Goal: Task Accomplishment & Management: Manage account settings

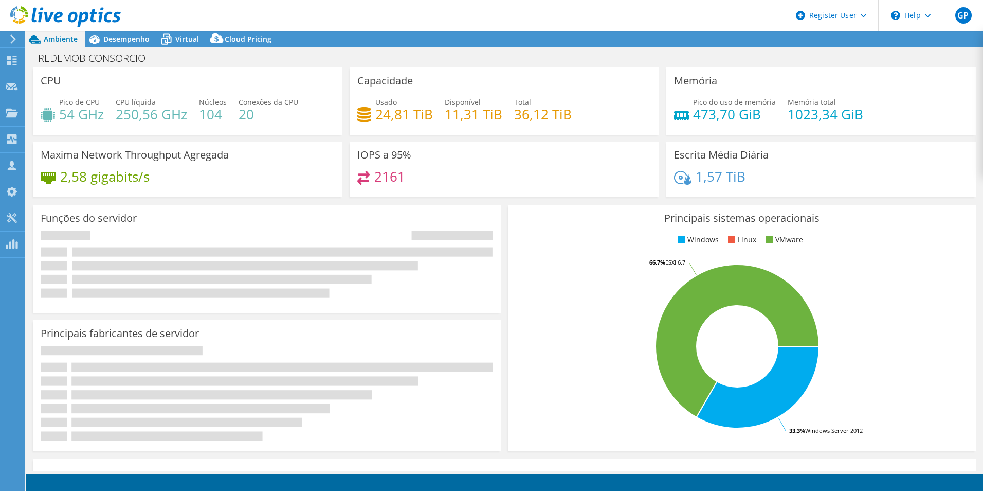
select select "USD"
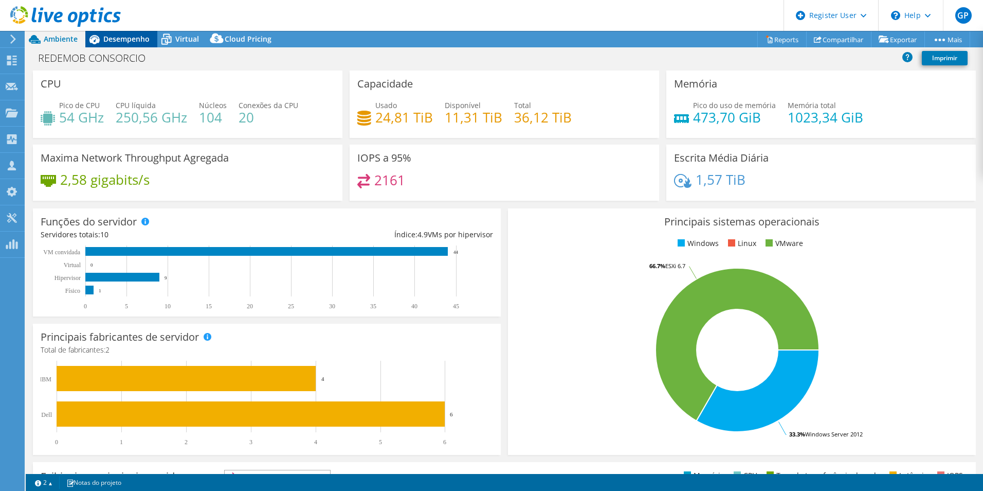
click at [106, 40] on span "Desempenho" at bounding box center [126, 39] width 46 height 10
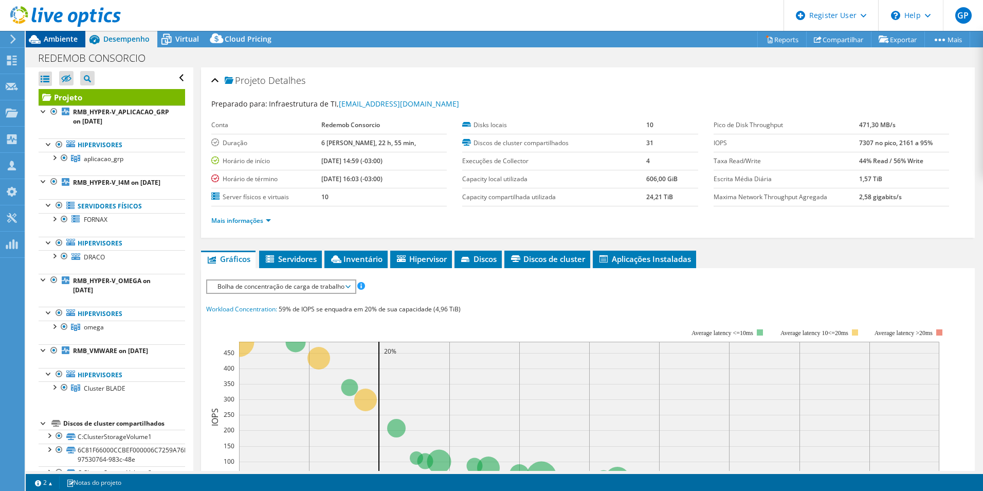
click at [56, 40] on span "Ambiente" at bounding box center [61, 39] width 34 height 10
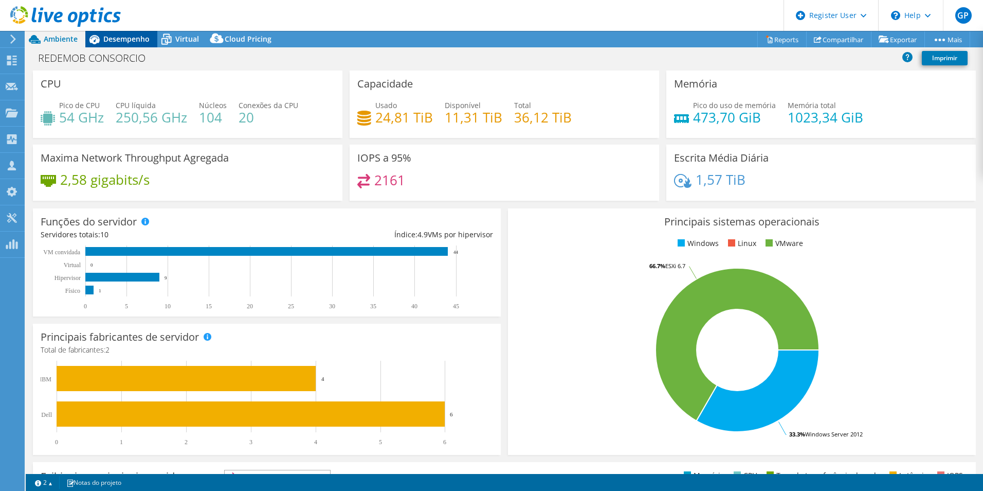
click at [118, 44] on div "Desempenho" at bounding box center [121, 39] width 72 height 16
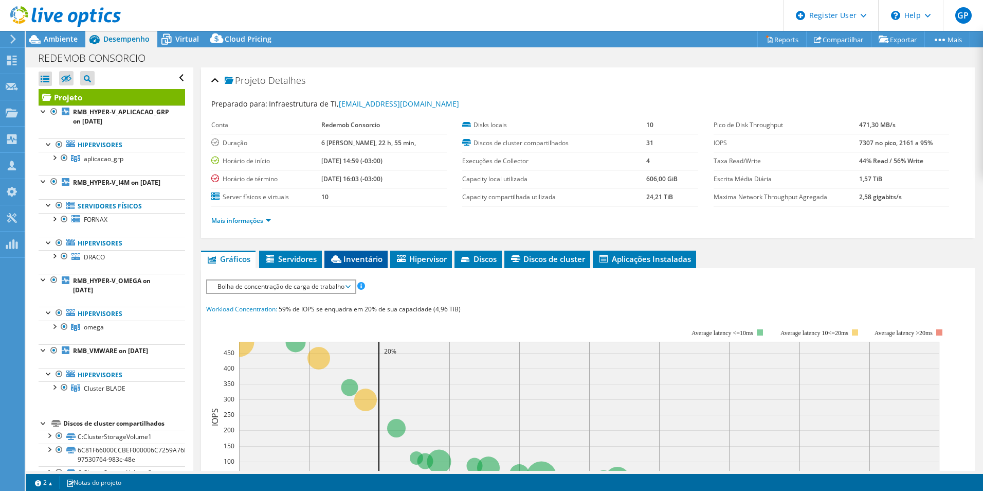
click at [348, 257] on span "Inventário" at bounding box center [356, 259] width 53 height 10
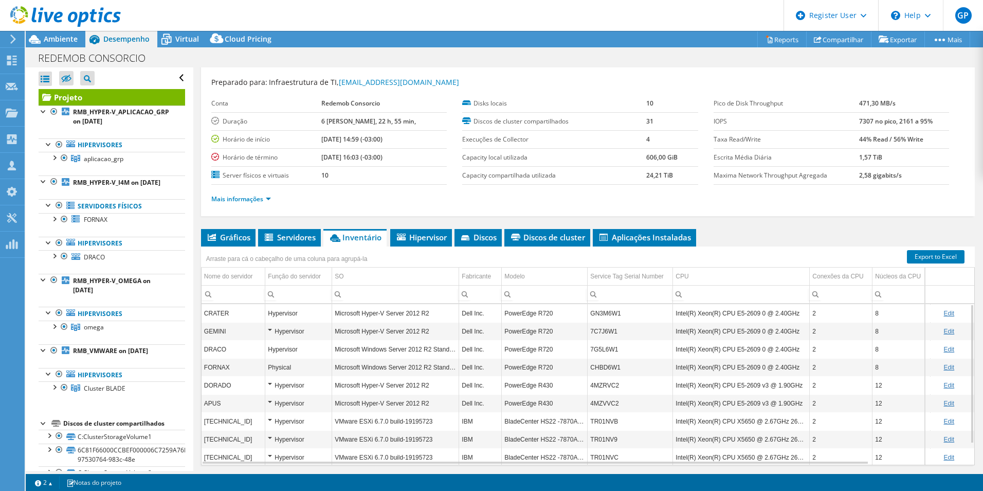
scroll to position [55, 0]
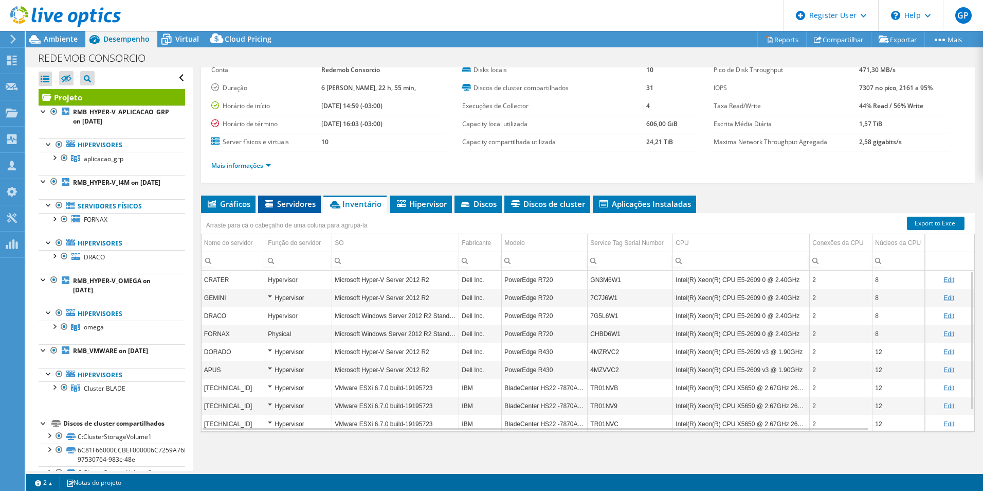
click at [287, 205] on span "Servidores" at bounding box center [289, 204] width 52 height 10
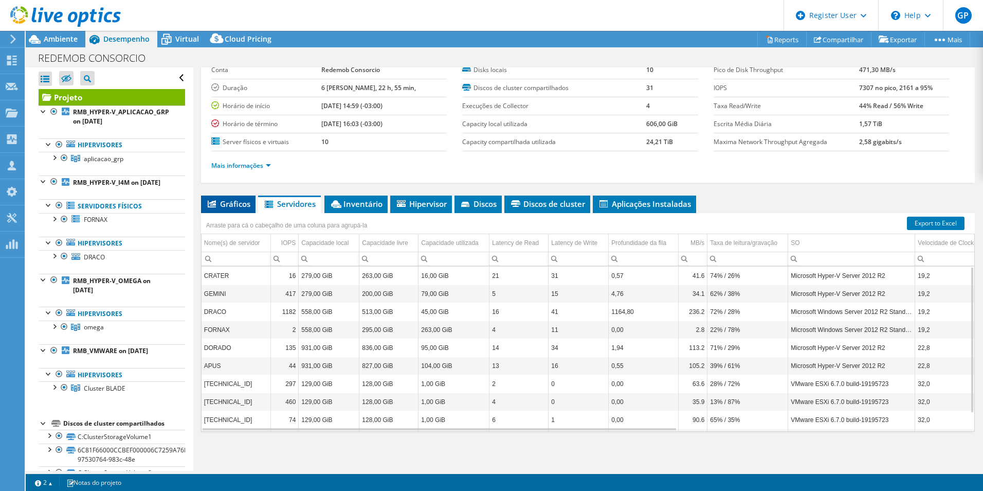
click at [233, 205] on span "Gráficos" at bounding box center [228, 204] width 44 height 10
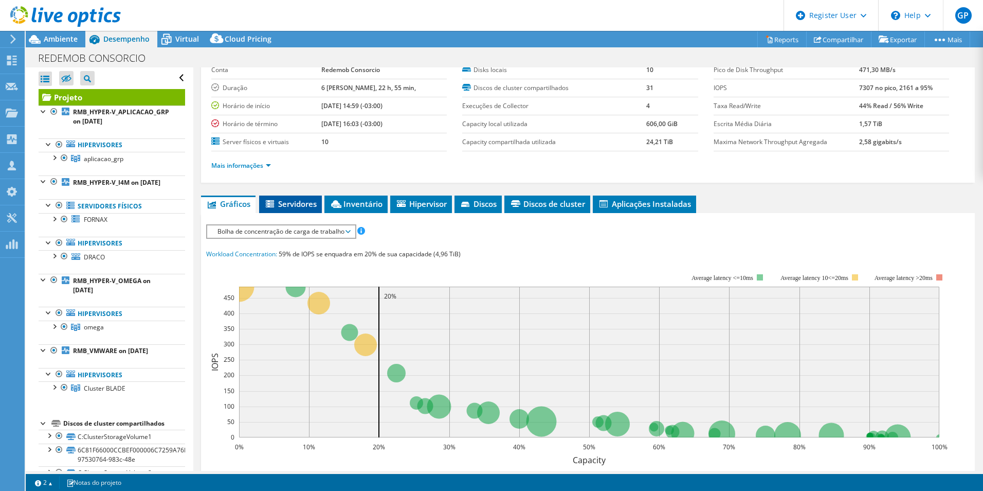
scroll to position [0, 0]
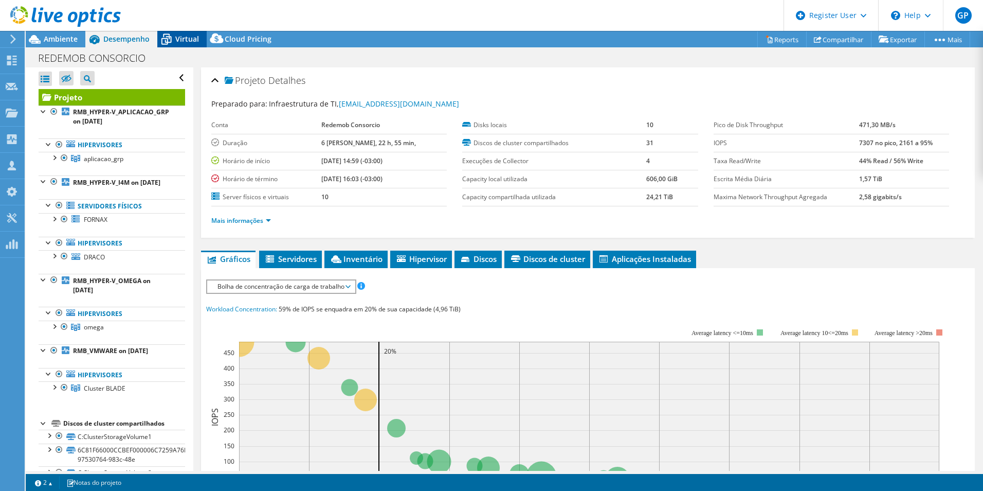
click at [181, 39] on span "Virtual" at bounding box center [187, 39] width 24 height 10
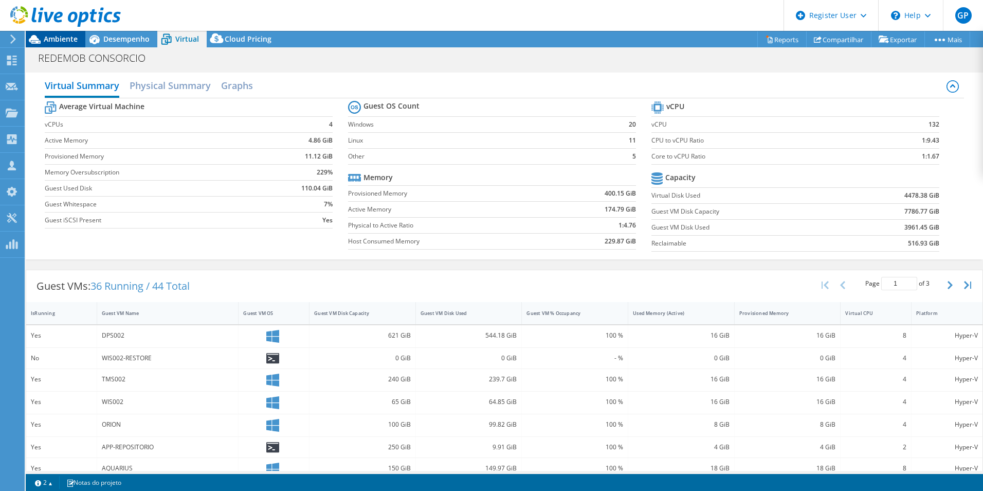
click at [50, 41] on span "Ambiente" at bounding box center [61, 39] width 34 height 10
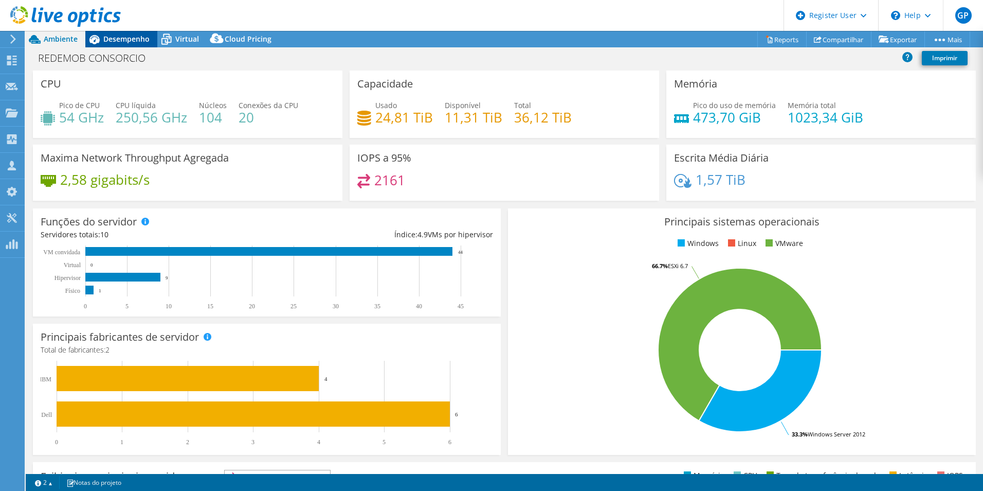
click at [127, 41] on span "Desempenho" at bounding box center [126, 39] width 46 height 10
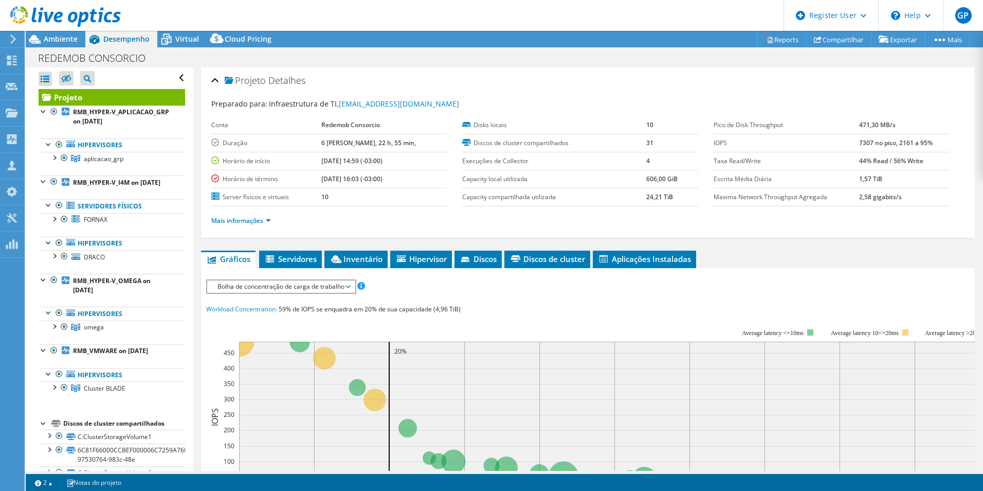
click at [275, 219] on li "Mais informações" at bounding box center [244, 220] width 66 height 11
click at [270, 220] on link "Mais informações" at bounding box center [241, 220] width 60 height 9
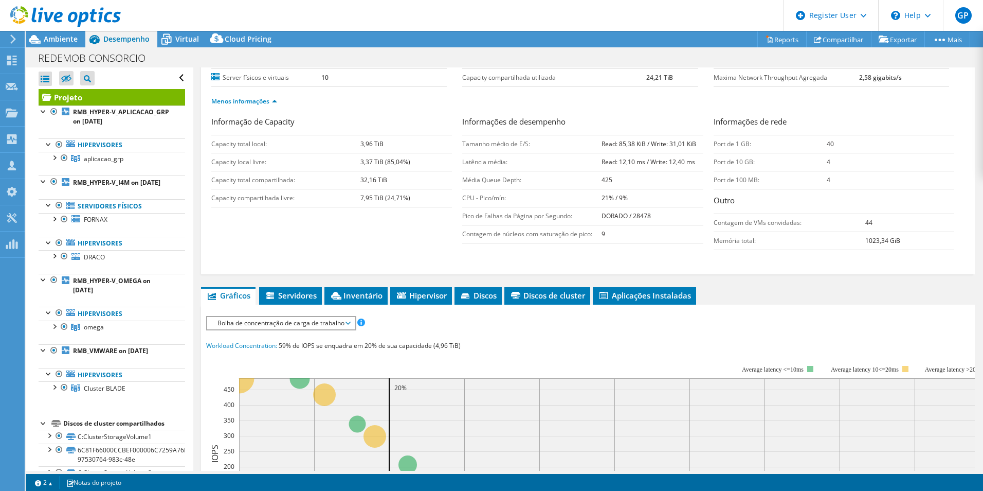
scroll to position [240, 0]
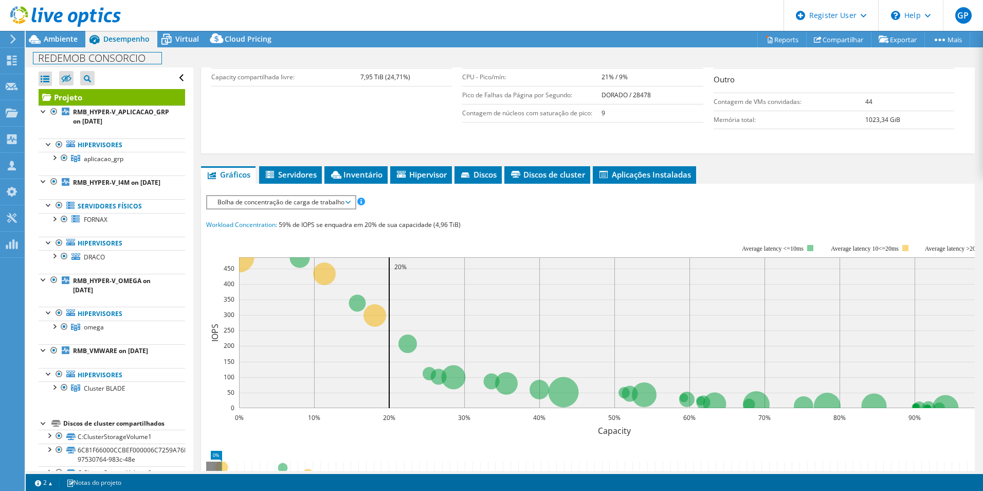
click at [75, 58] on h1 "REDEMOB CONSORCIO" at bounding box center [97, 57] width 128 height 11
drag, startPoint x: 148, startPoint y: 59, endPoint x: 29, endPoint y: 64, distance: 118.9
click at [29, 64] on div "REDEMOB CONSORCIO Imprimir" at bounding box center [505, 57] width 958 height 19
copy h1 "REDEMOB CONSORCIO"
click at [52, 40] on span "Ambiente" at bounding box center [61, 39] width 34 height 10
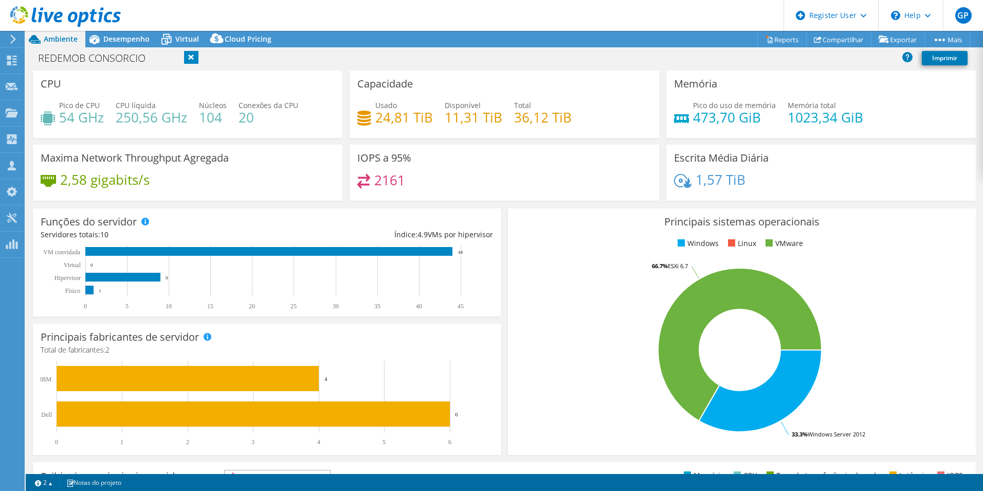
click at [547, 314] on rect at bounding box center [740, 350] width 449 height 180
click at [124, 41] on span "Desempenho" at bounding box center [126, 39] width 46 height 10
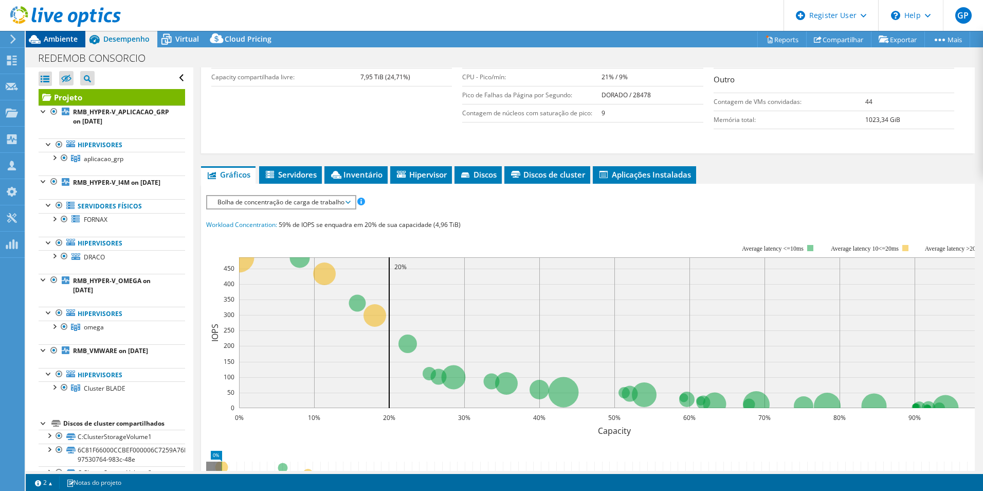
click at [58, 41] on span "Ambiente" at bounding box center [61, 39] width 34 height 10
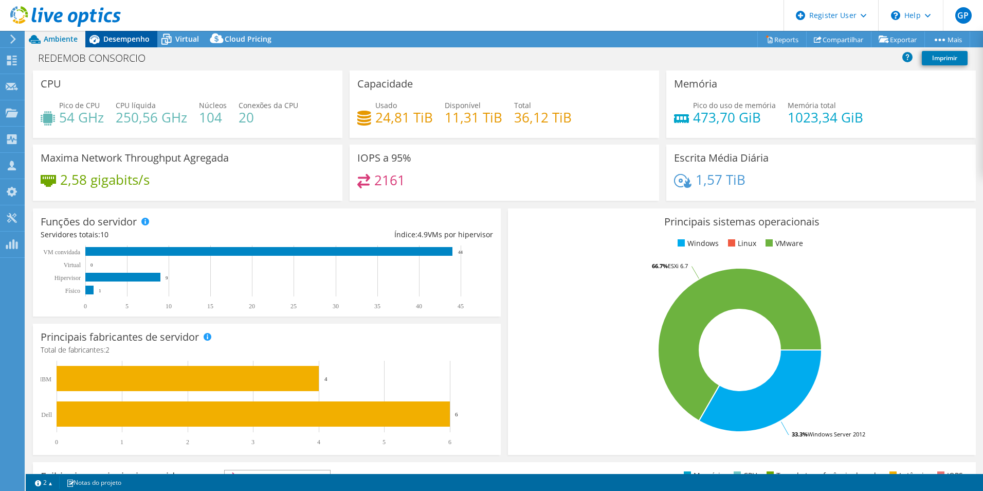
click at [124, 31] on div "Desempenho" at bounding box center [121, 39] width 72 height 16
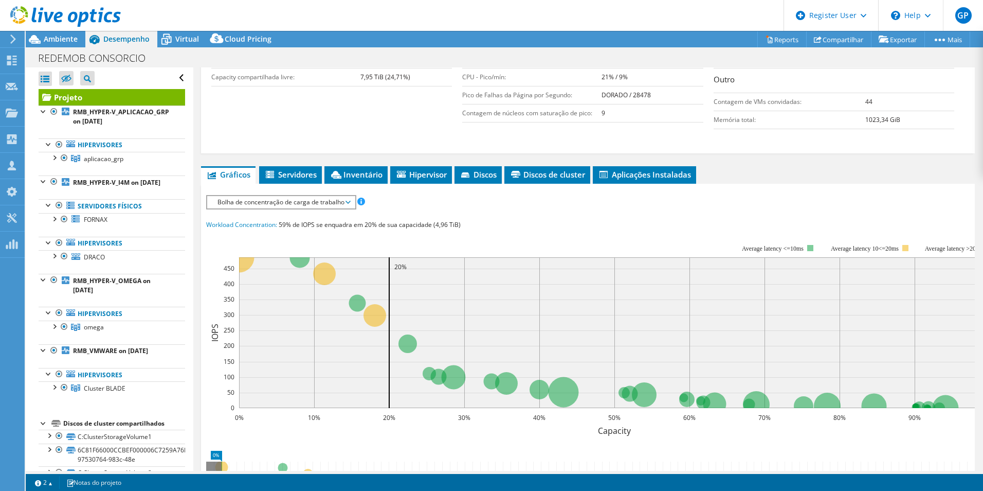
scroll to position [0, 0]
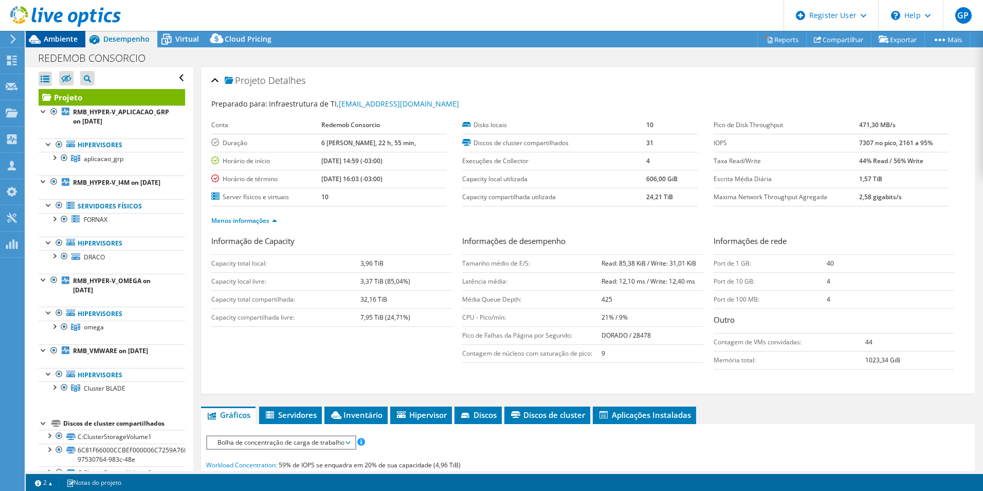
click at [59, 40] on span "Ambiente" at bounding box center [61, 39] width 34 height 10
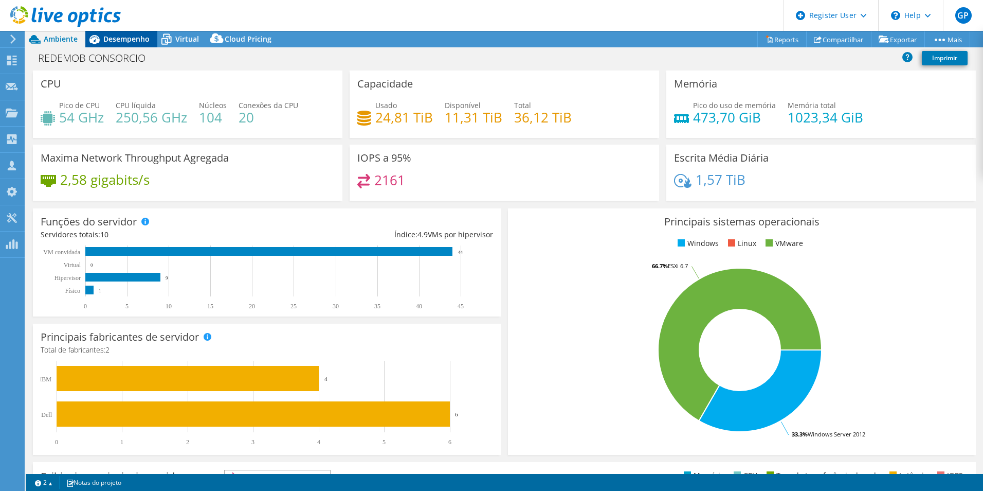
click at [135, 40] on span "Desempenho" at bounding box center [126, 39] width 46 height 10
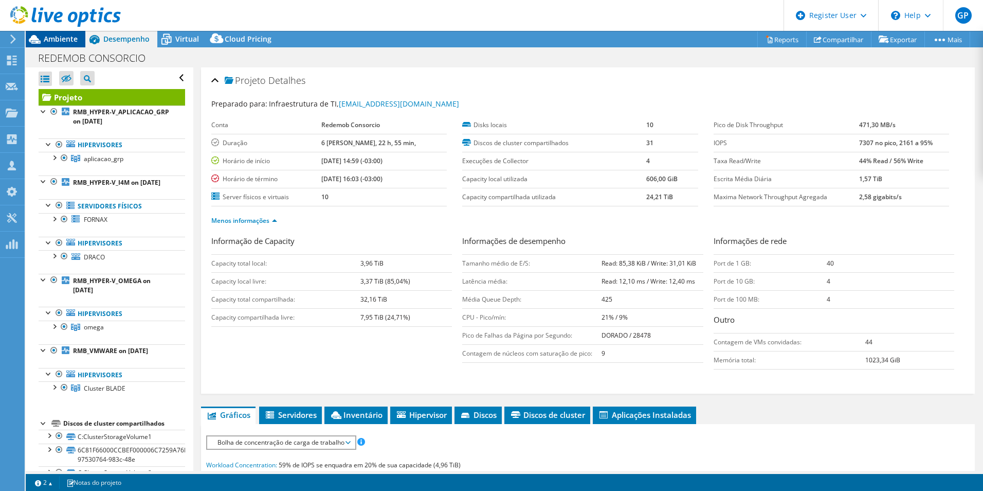
click at [60, 35] on span "Ambiente" at bounding box center [61, 39] width 34 height 10
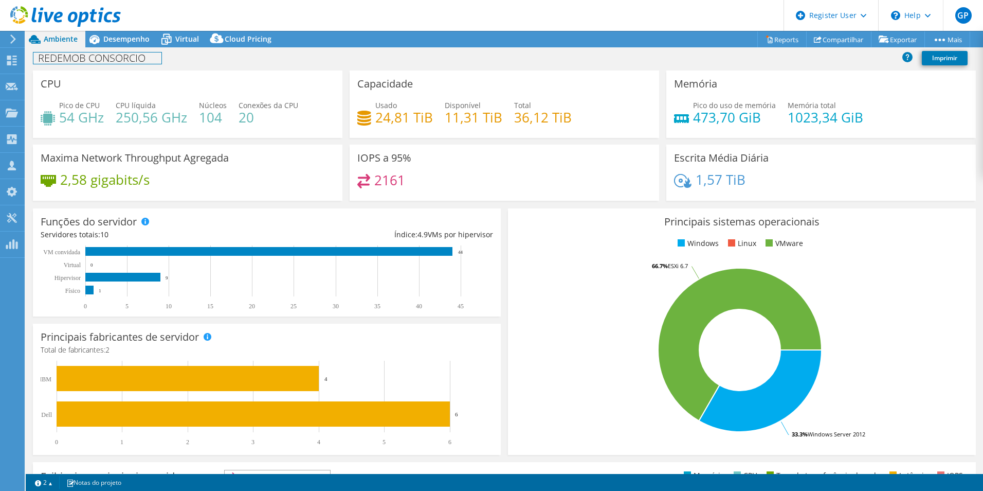
drag, startPoint x: 152, startPoint y: 58, endPoint x: 147, endPoint y: 60, distance: 5.9
click at [152, 58] on h1 "REDEMOB CONSORCIO" at bounding box center [97, 57] width 128 height 11
drag, startPoint x: 139, startPoint y: 60, endPoint x: 30, endPoint y: 56, distance: 109.1
click at [30, 56] on div "REDEMOB CONSORCIO Imprimir" at bounding box center [505, 57] width 958 height 19
copy h1 "REDEMOB CONSORCIO"
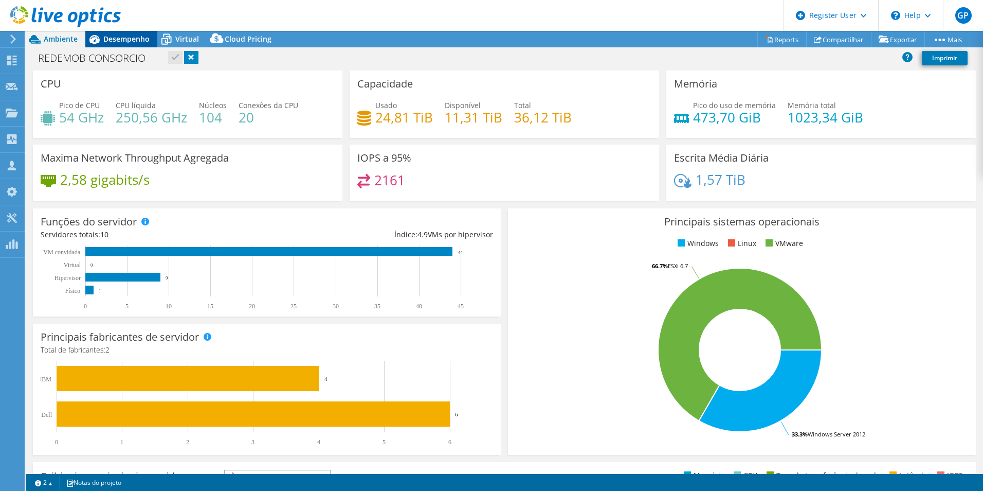
click at [137, 40] on span "Desempenho" at bounding box center [126, 39] width 46 height 10
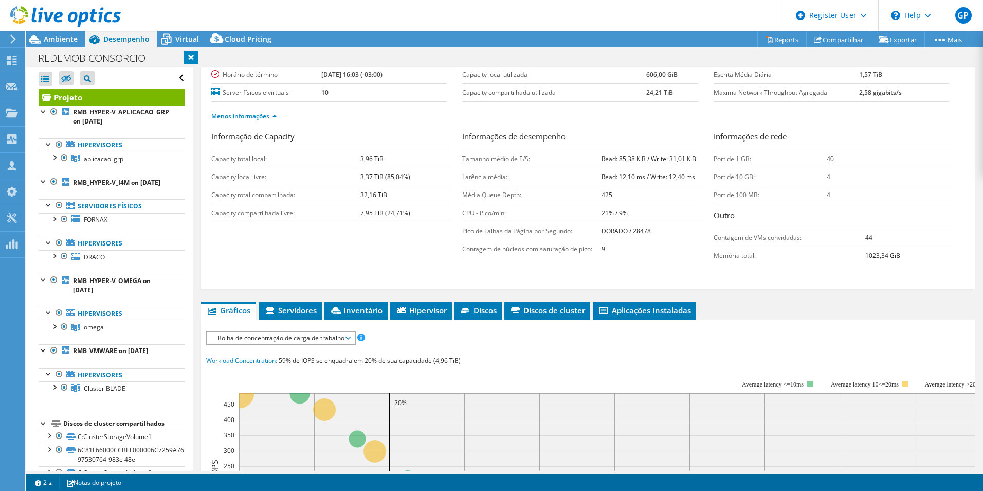
scroll to position [240, 0]
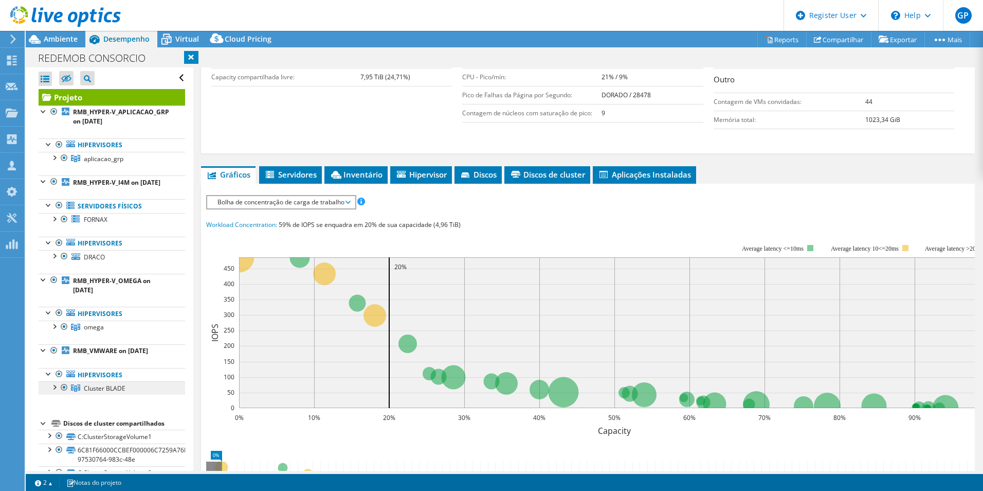
click at [118, 163] on span "Cluster BLADE" at bounding box center [104, 158] width 40 height 9
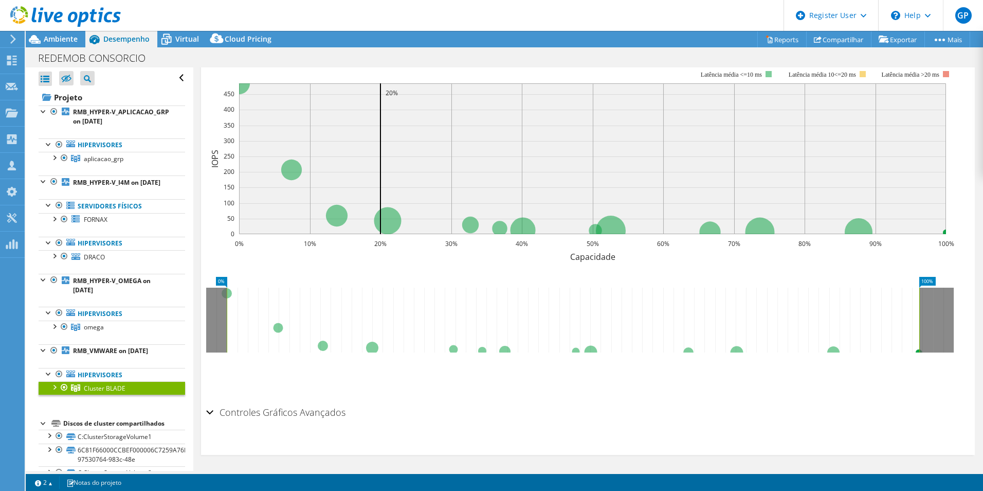
scroll to position [0, 0]
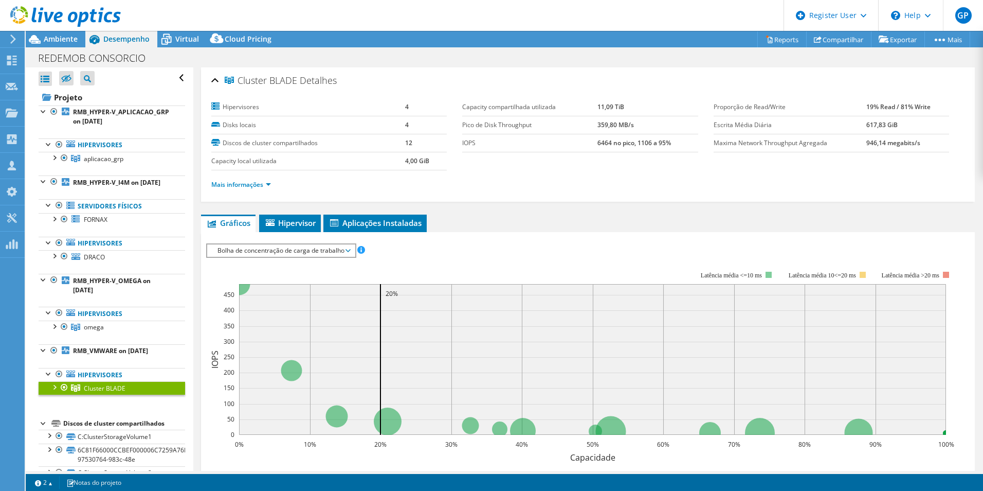
click at [288, 252] on span "Bolha de concentração de carga de trabalho" at bounding box center [280, 250] width 137 height 12
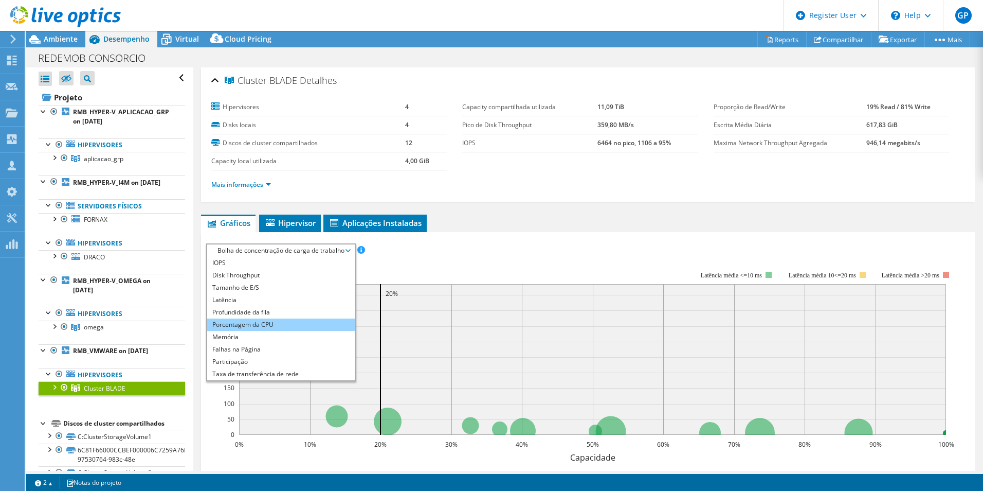
click at [284, 324] on li "Porcentagem da CPU" at bounding box center [281, 324] width 148 height 12
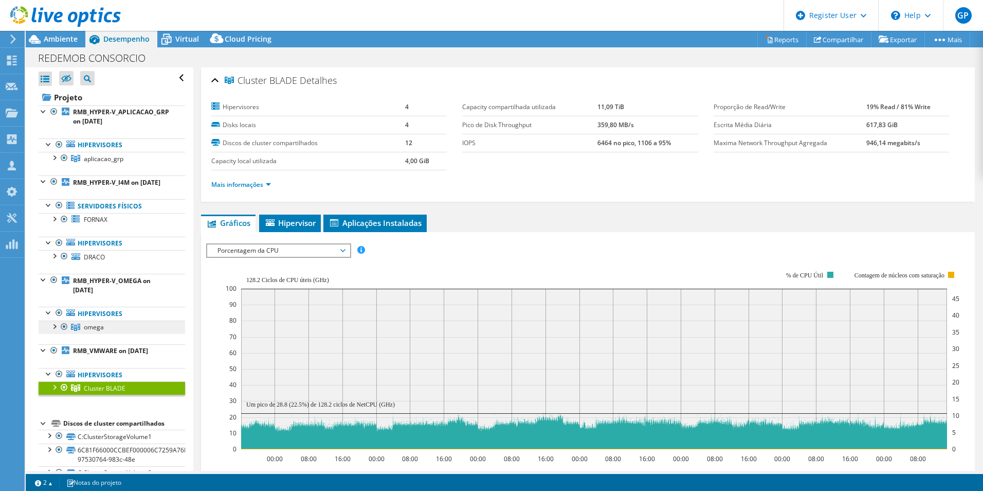
click at [105, 165] on link "omega" at bounding box center [112, 158] width 147 height 13
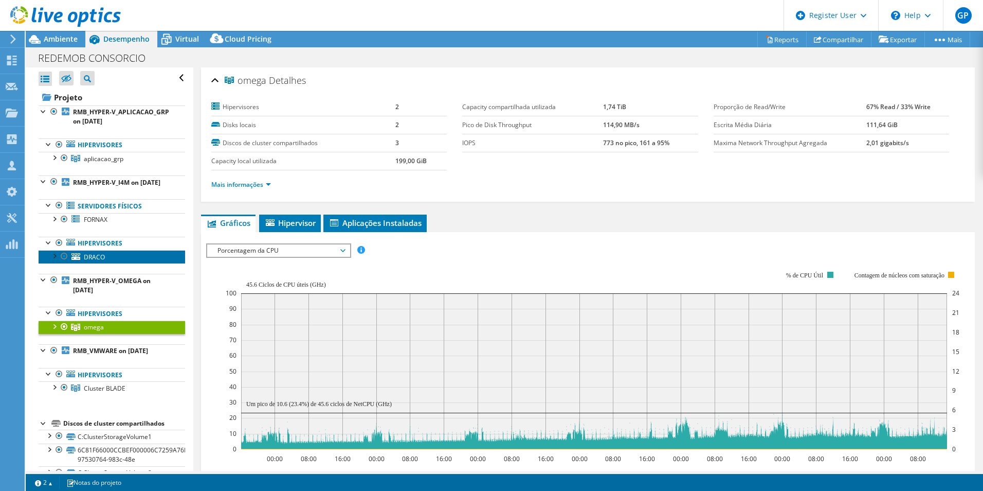
click at [103, 261] on span "DRACO" at bounding box center [94, 257] width 21 height 9
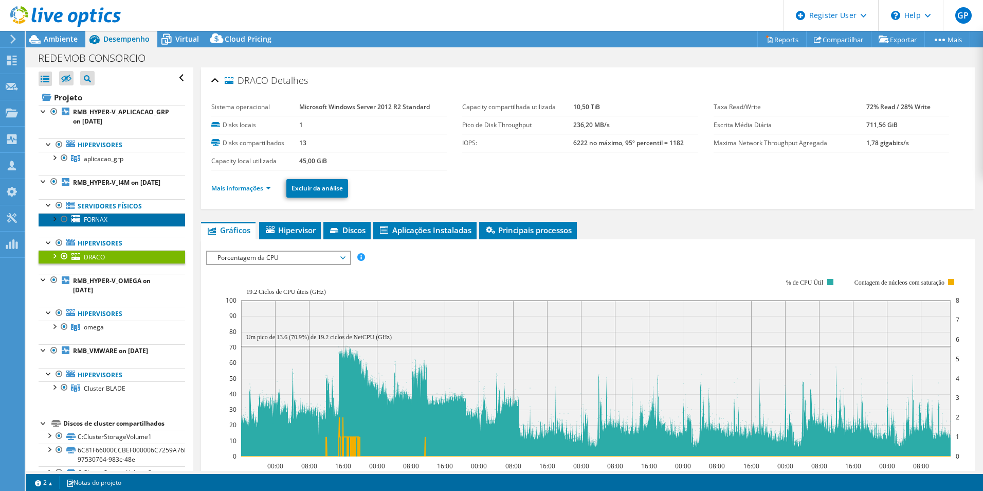
click at [105, 224] on span "FORNAX" at bounding box center [96, 219] width 24 height 9
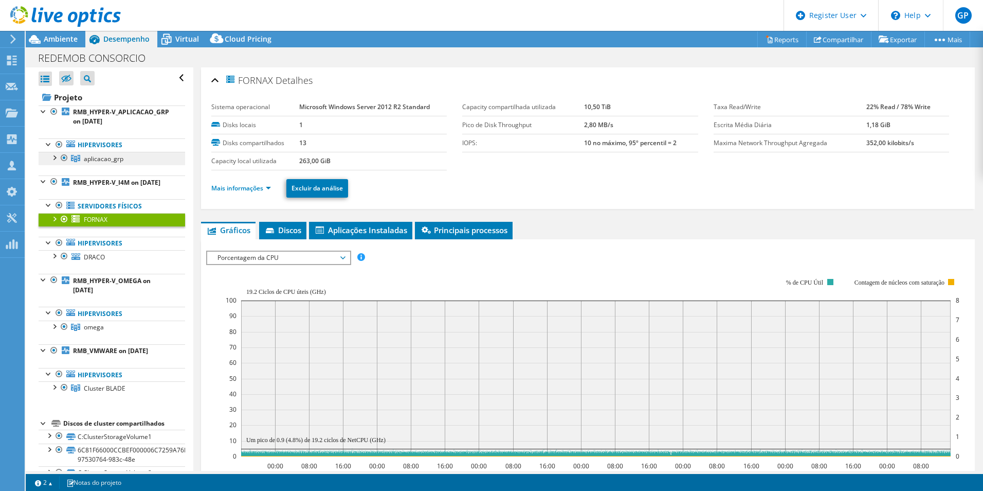
click at [116, 163] on span "aplicacao_grp" at bounding box center [104, 158] width 40 height 9
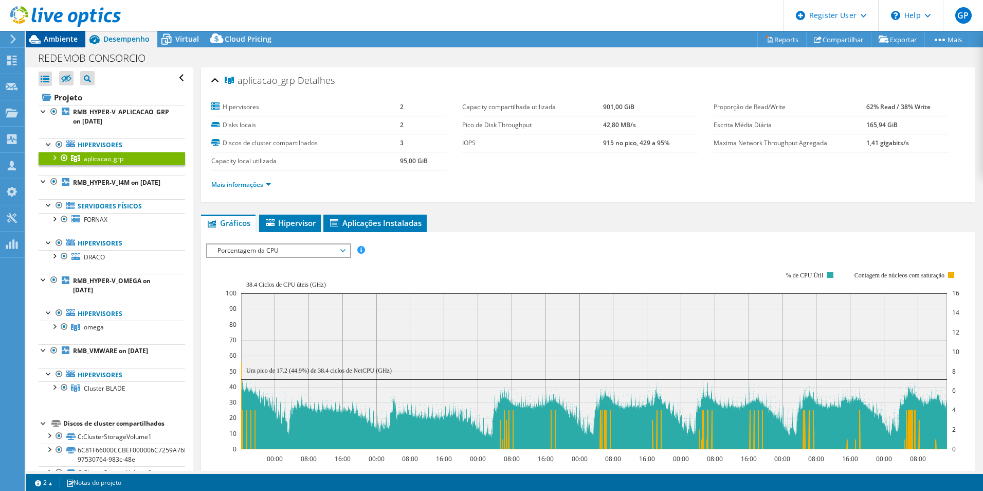
click at [50, 42] on span "Ambiente" at bounding box center [61, 39] width 34 height 10
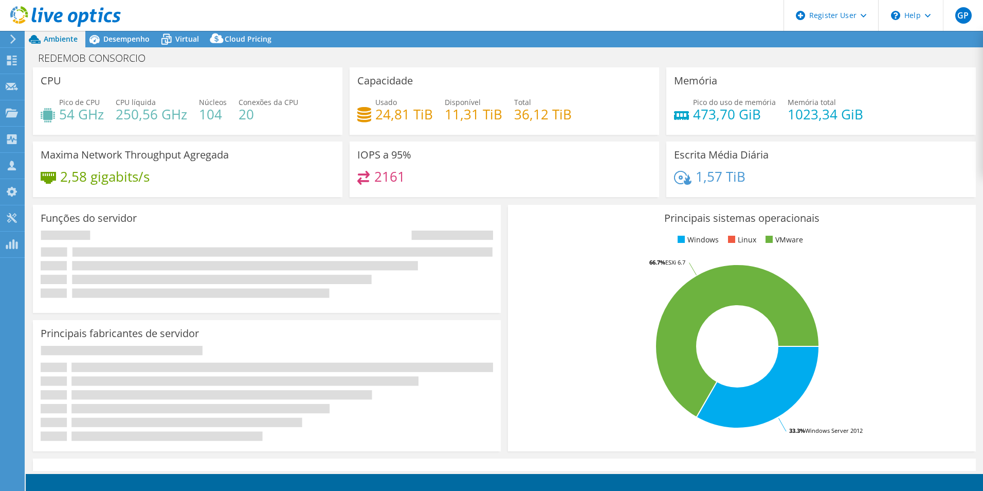
select select "USD"
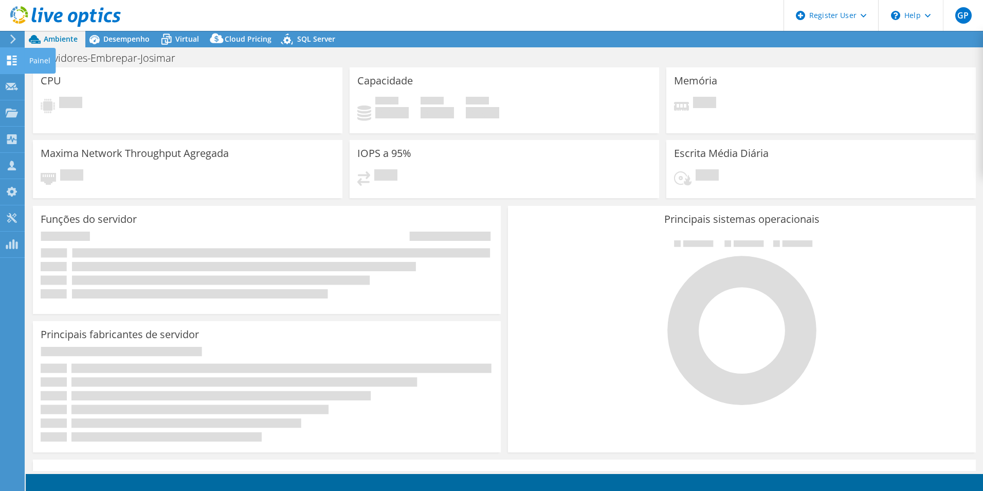
select select "USD"
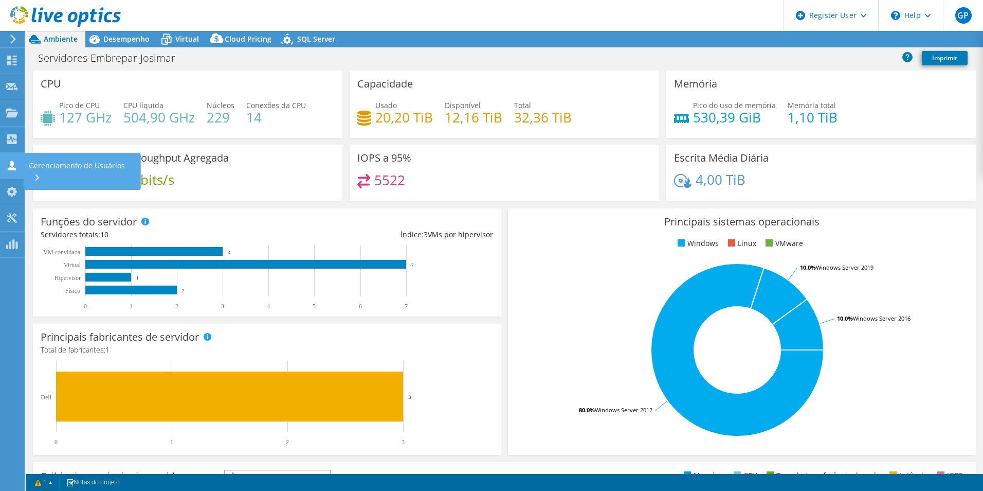
click at [11, 163] on icon at bounding box center [12, 165] width 12 height 10
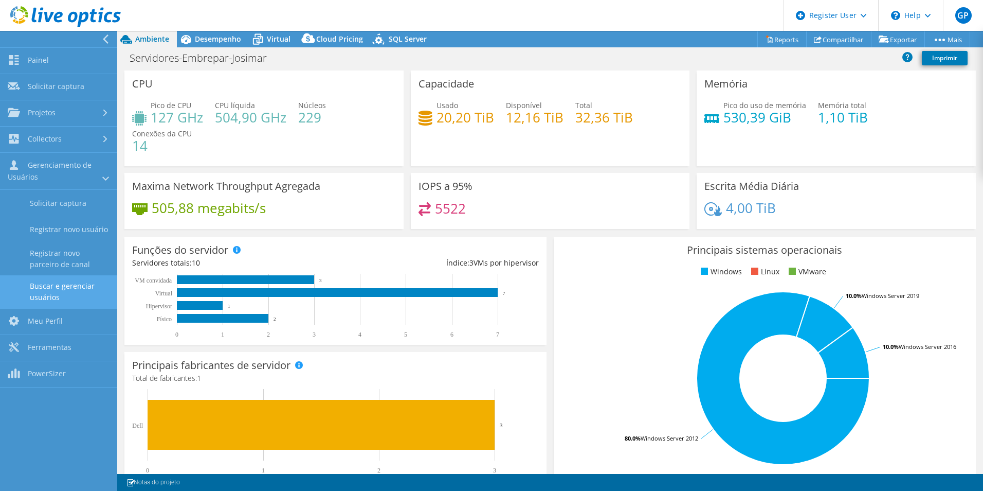
click at [64, 284] on link "Buscar e gerenciar usuários" at bounding box center [58, 291] width 117 height 33
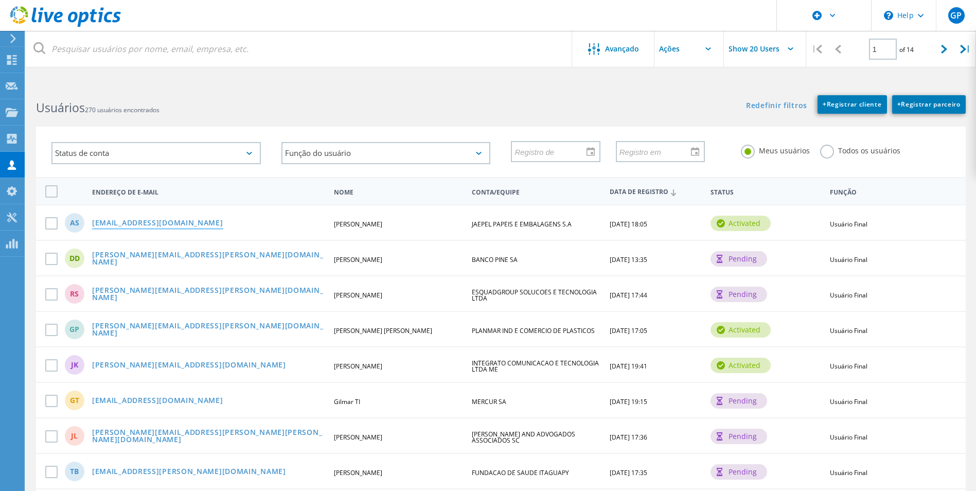
click at [146, 222] on link "[EMAIL_ADDRESS][DOMAIN_NAME]" at bounding box center [157, 223] width 131 height 9
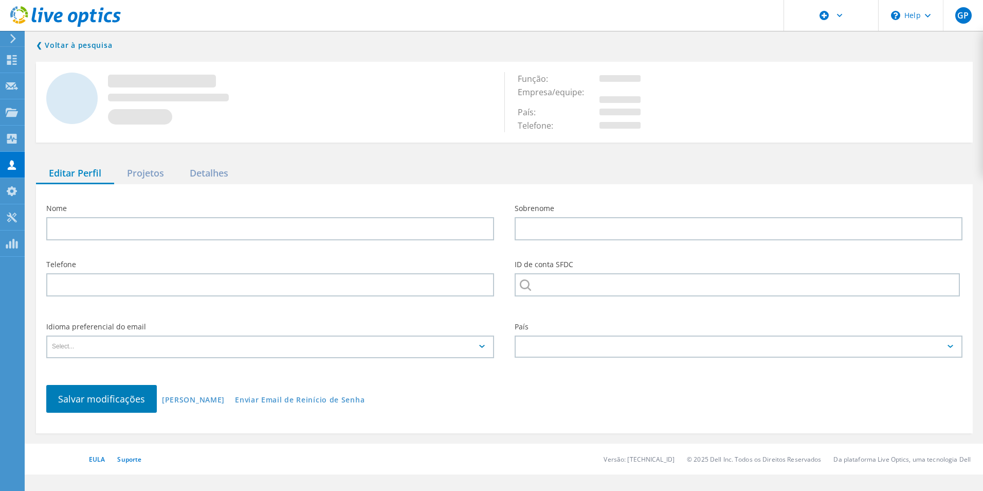
type input "[PERSON_NAME]"
type input "Sousa"
type input "JAEPEL PAPEIS E EMBALAGENS S.A"
type input "Português"
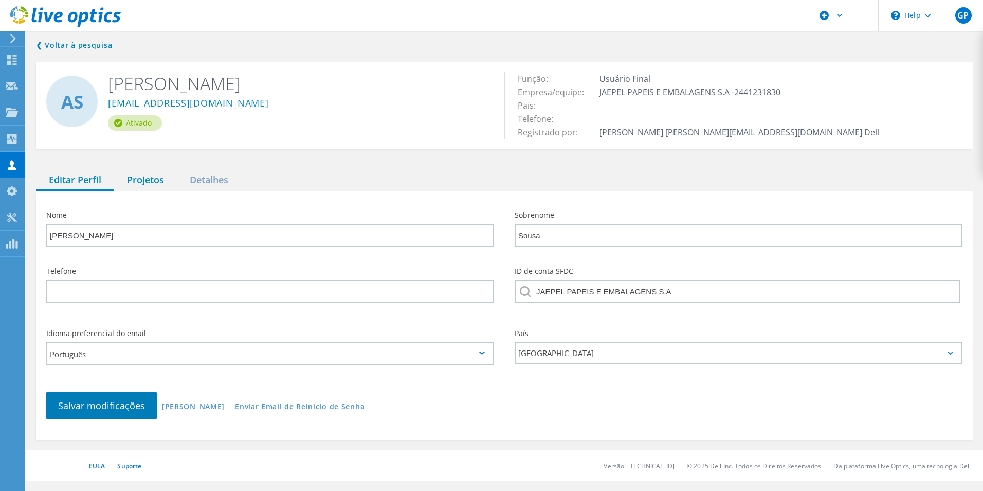
click at [142, 177] on div "Projetos" at bounding box center [145, 180] width 63 height 21
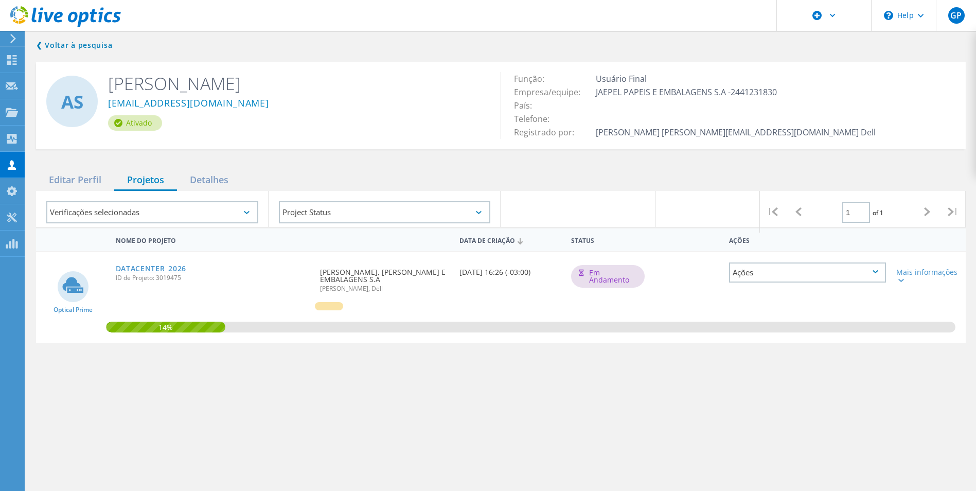
click at [165, 267] on link "DATACENTER_2026" at bounding box center [151, 268] width 71 height 7
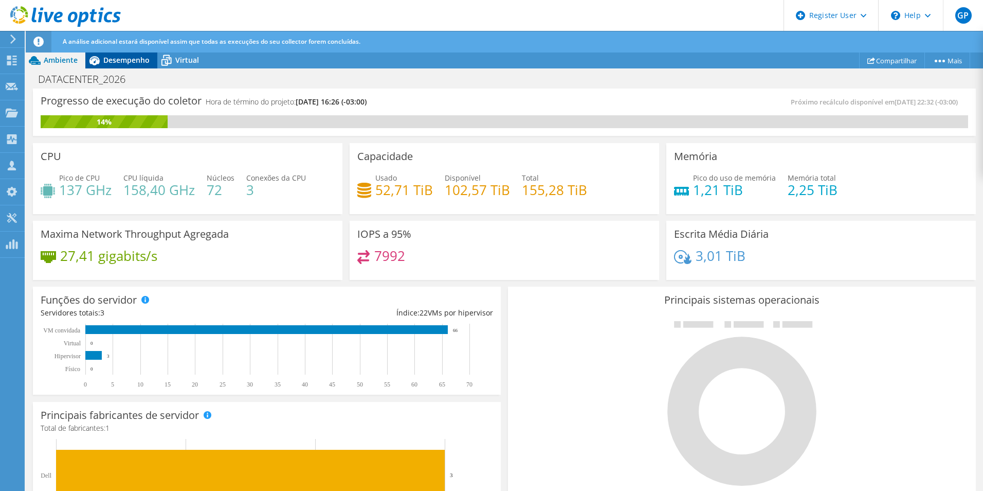
click at [102, 62] on icon at bounding box center [94, 60] width 18 height 18
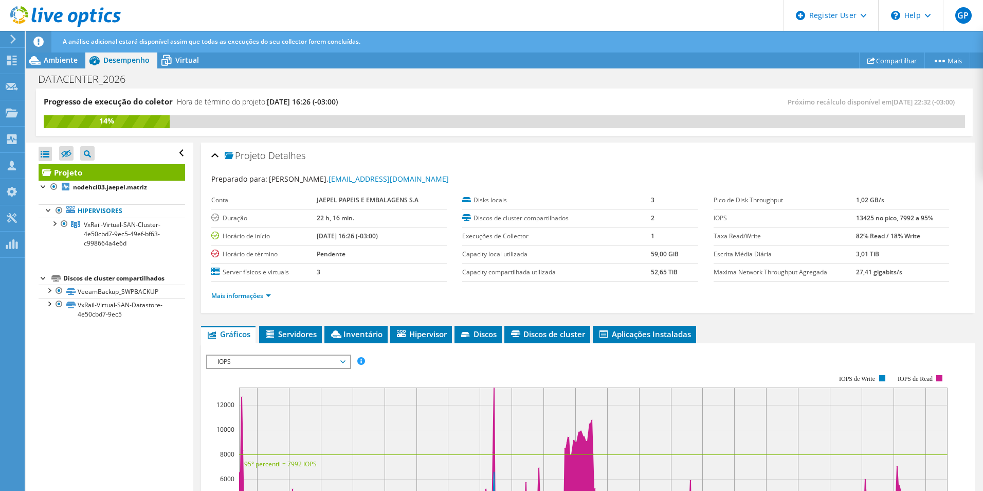
scroll to position [120, 0]
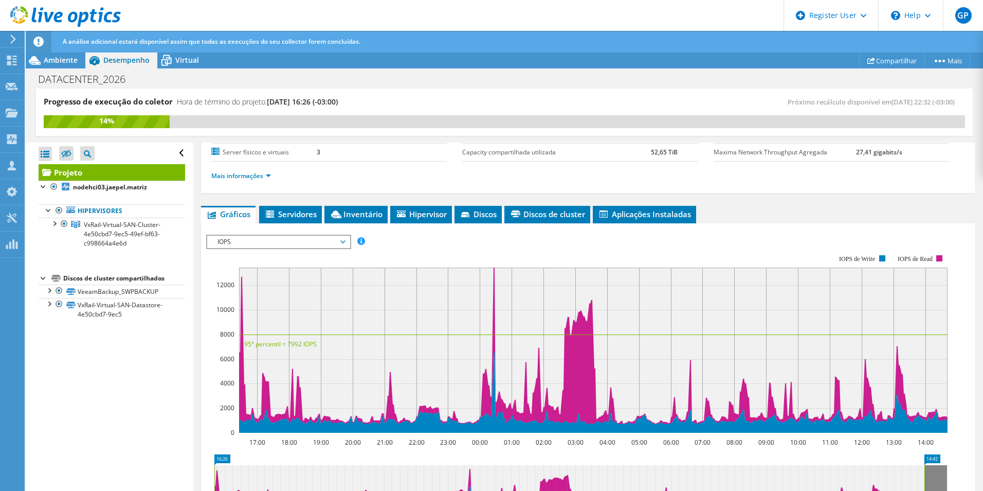
click at [336, 242] on span "IOPS" at bounding box center [278, 242] width 132 height 12
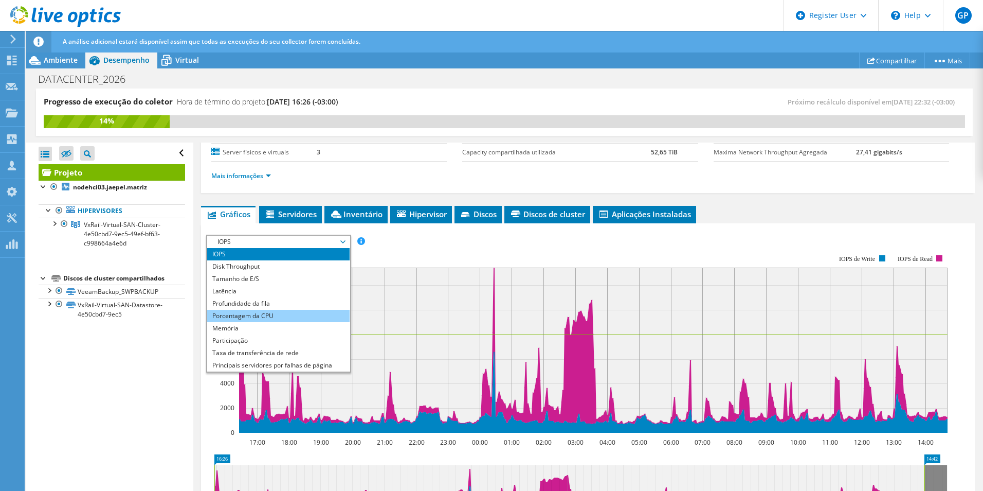
click at [263, 315] on li "Porcentagem da CPU" at bounding box center [278, 316] width 142 height 12
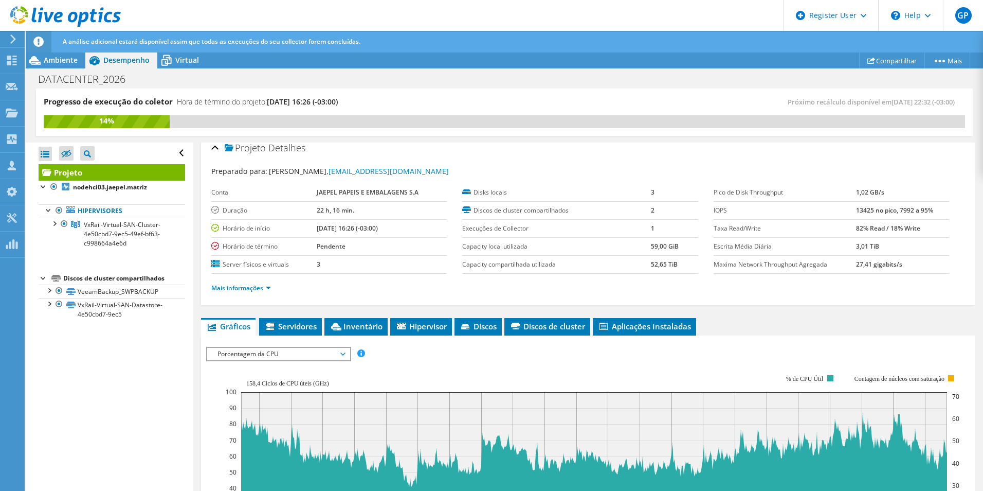
scroll to position [0, 0]
